Goal: Task Accomplishment & Management: Use online tool/utility

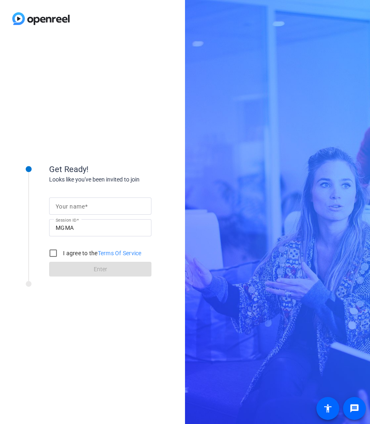
click at [67, 207] on mat-label "Your name" at bounding box center [70, 206] width 29 height 7
click at [67, 207] on input "Your name" at bounding box center [100, 206] width 89 height 10
type input "[PERSON_NAME]"
click at [52, 254] on input "I agree to the Terms Of Service" at bounding box center [53, 253] width 16 height 16
checkbox input "true"
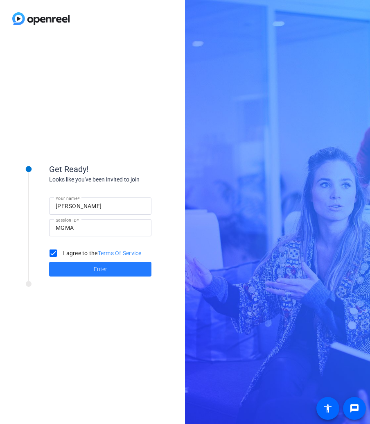
click at [98, 273] on span at bounding box center [100, 269] width 102 height 20
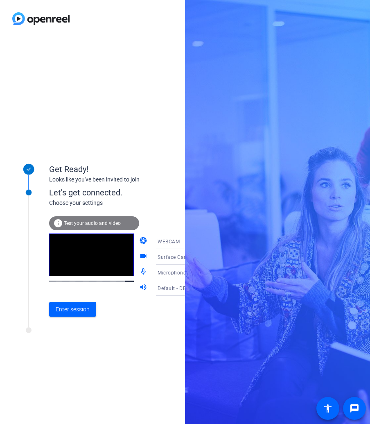
click at [158, 288] on span "Default - DELL C2422HE (6- HD Audio Driver for Display Audio)" at bounding box center [233, 288] width 150 height 7
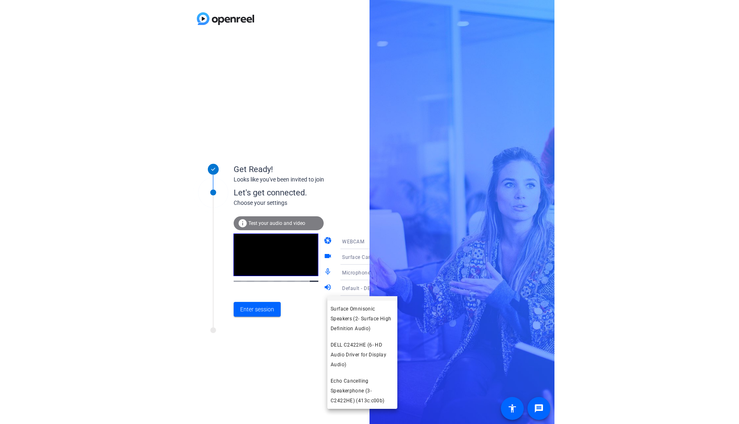
scroll to position [77, 0]
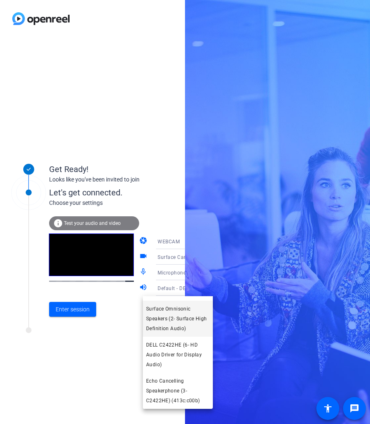
click at [193, 321] on span "Surface Omnisonic Speakers (2- Surface High Definition Audio)" at bounding box center [177, 318] width 63 height 29
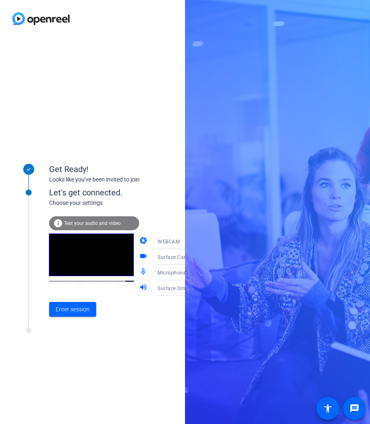
click at [100, 225] on span "Test your audio and video" at bounding box center [92, 223] width 57 height 6
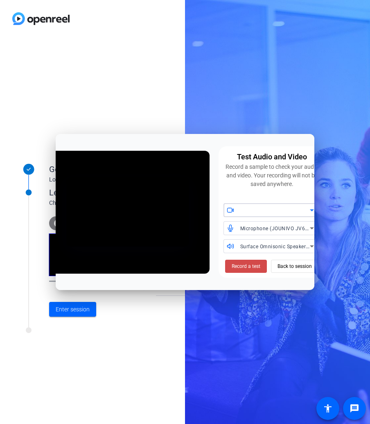
click at [254, 267] on span "Record a test" at bounding box center [246, 265] width 29 height 7
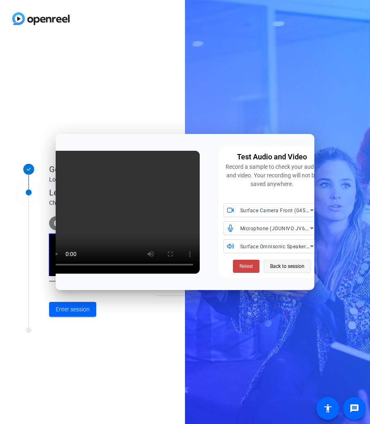
click at [288, 267] on span "Back to session" at bounding box center [287, 266] width 34 height 16
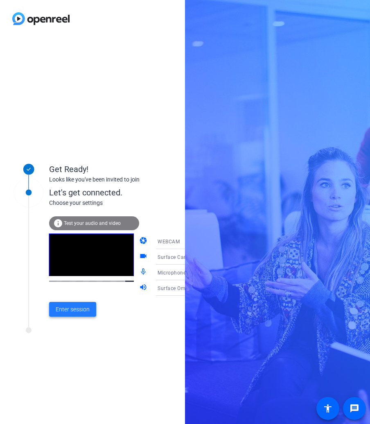
click at [83, 307] on span "Enter session" at bounding box center [73, 309] width 34 height 9
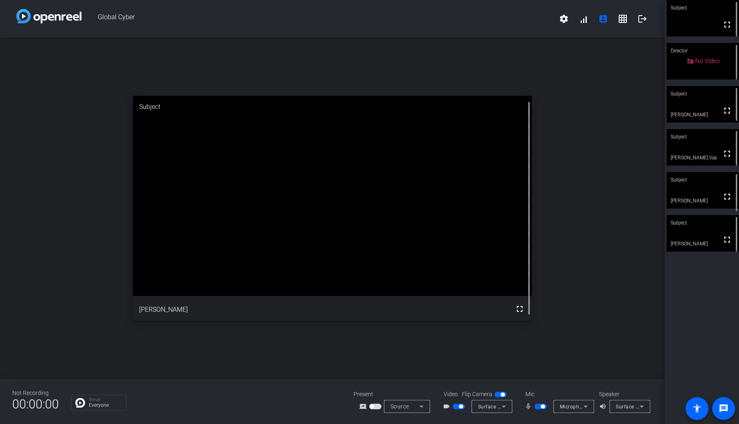
click at [370, 408] on icon at bounding box center [586, 406] width 10 height 10
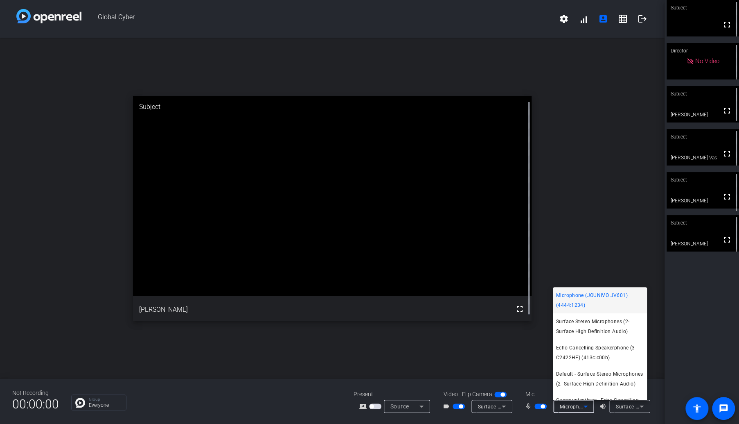
click at [370, 408] on div at bounding box center [369, 212] width 739 height 424
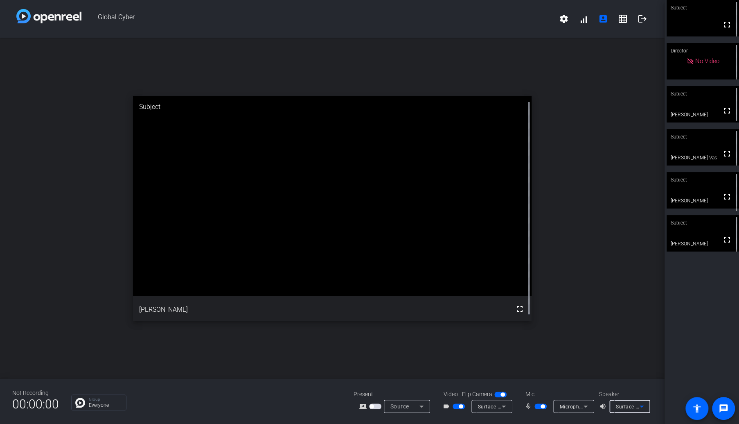
click at [370, 409] on icon at bounding box center [642, 406] width 10 height 10
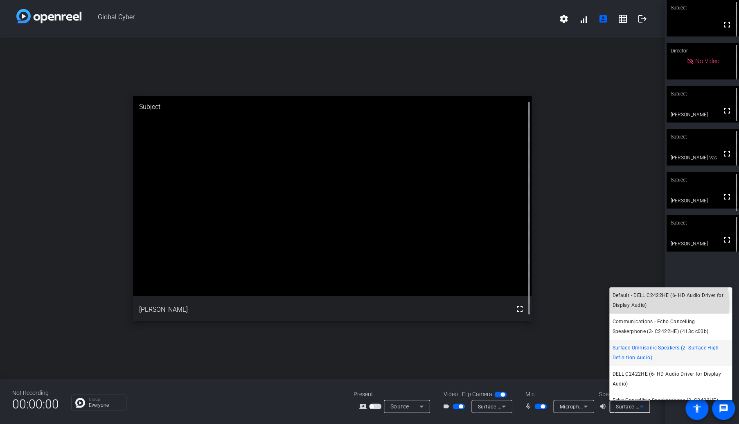
click at [370, 303] on span "Default - DELL C2422HE (6- HD Audio Driver for Display Audio)" at bounding box center [671, 300] width 116 height 20
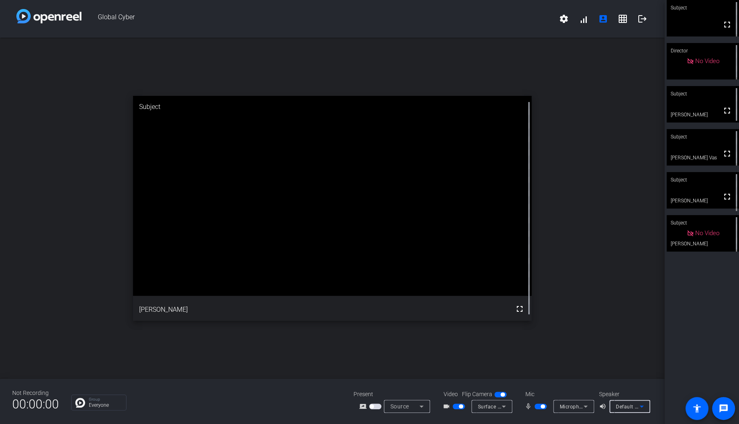
click at [370, 406] on icon at bounding box center [642, 406] width 10 height 10
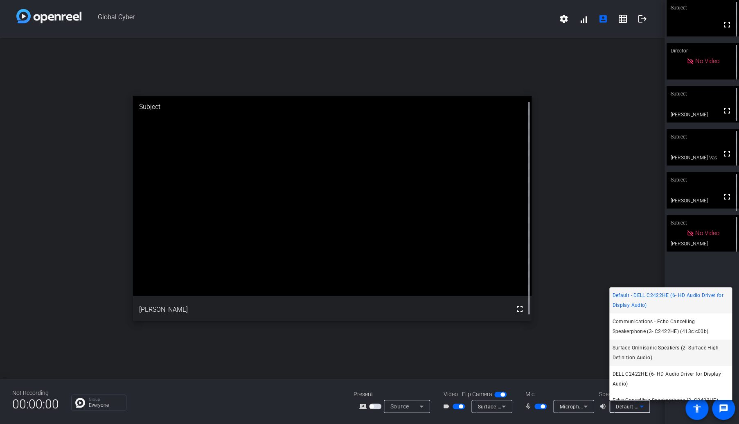
click at [370, 347] on span "Surface Omnisonic Speakers (2- Surface High Definition Audio)" at bounding box center [671, 353] width 116 height 20
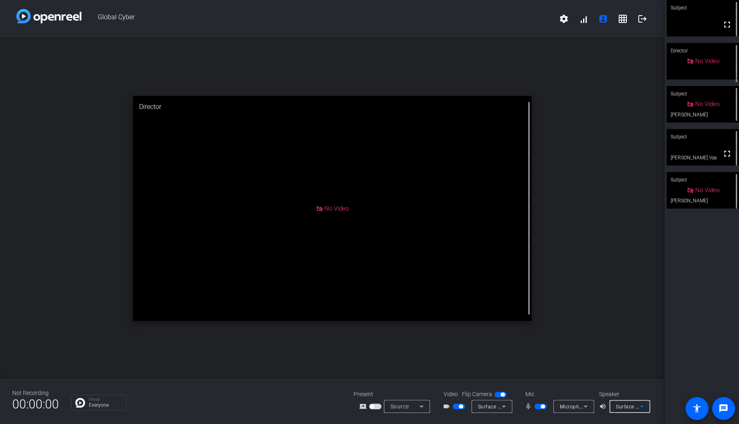
click at [370, 406] on span "Surface Omnisonic Speakers (2- Surface High Definition Audio)" at bounding box center [691, 406] width 151 height 7
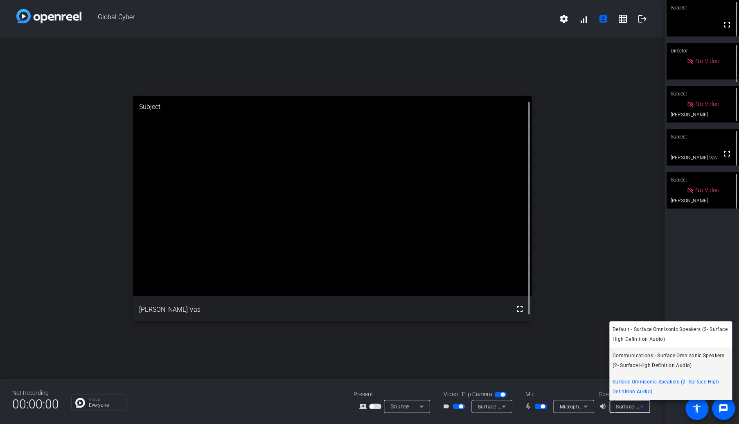
click at [370, 356] on span "Communications - Surface Omnisonic Speakers (2- Surface High Definition Audio)" at bounding box center [671, 360] width 116 height 20
